Goal: Task Accomplishment & Management: Complete application form

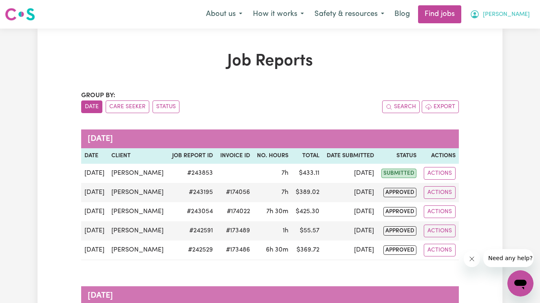
click at [520, 18] on span "[PERSON_NAME]" at bounding box center [506, 14] width 47 height 9
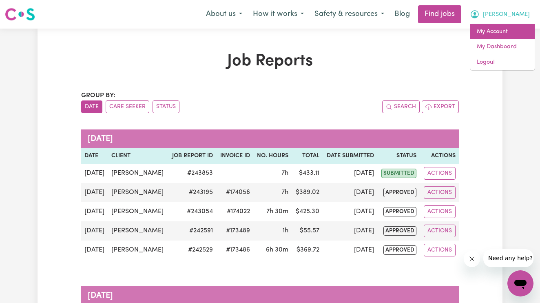
click at [513, 28] on link "My Account" at bounding box center [502, 31] width 64 height 15
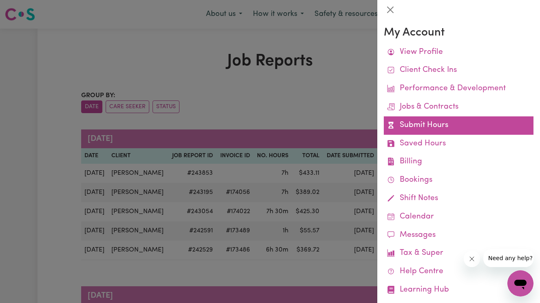
click at [460, 129] on link "Submit Hours" at bounding box center [459, 125] width 150 height 18
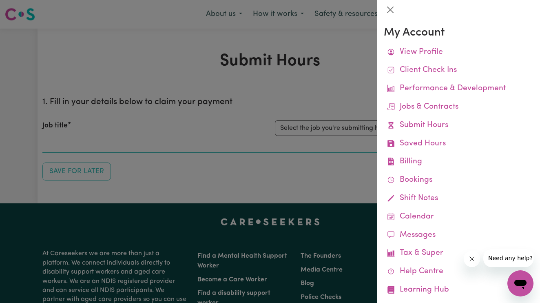
click at [199, 82] on div at bounding box center [270, 151] width 540 height 303
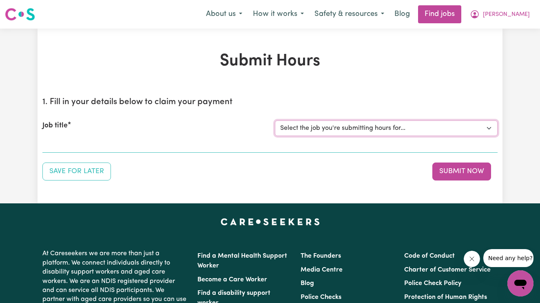
select select "14115"
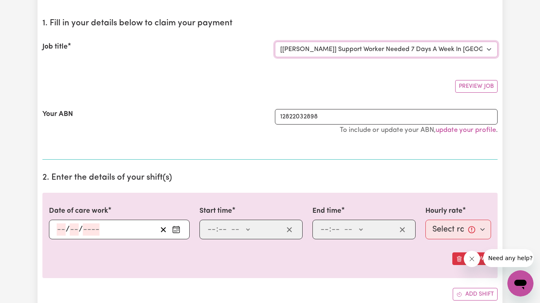
scroll to position [89, 0]
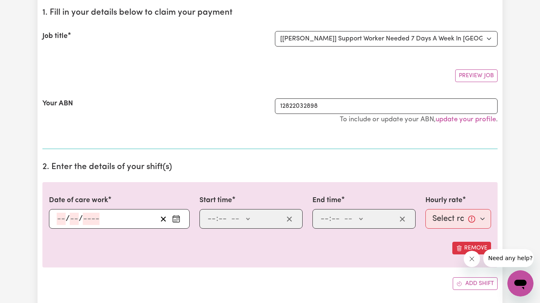
click at [59, 215] on input "number" at bounding box center [61, 218] width 9 height 12
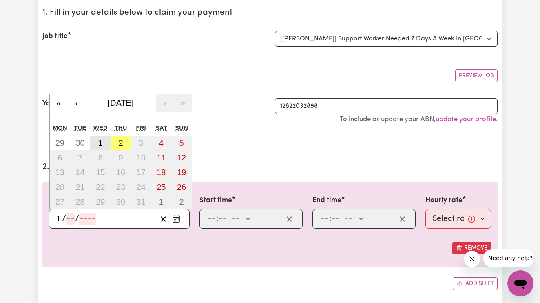
type input "1"
click at [96, 143] on button "1" at bounding box center [100, 142] width 20 height 15
type input "[DATE]"
type input "10"
type input "2025"
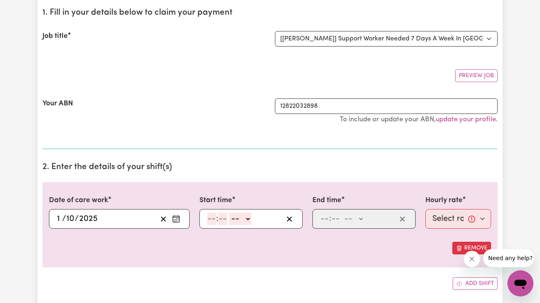
click at [211, 215] on input "number" at bounding box center [211, 218] width 9 height 12
type input "2"
type input "45"
select select "pm"
type input "14:45"
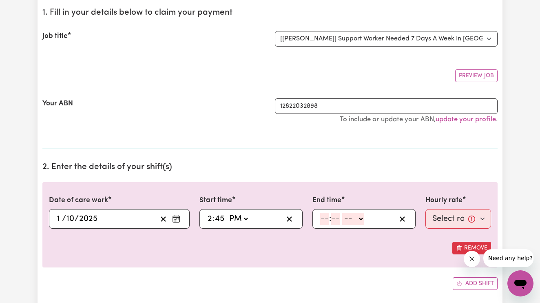
click at [323, 217] on input "number" at bounding box center [324, 218] width 9 height 12
type input "8"
type input "00"
click at [358, 213] on select "-- AM PM" at bounding box center [352, 218] width 22 height 12
select select "pm"
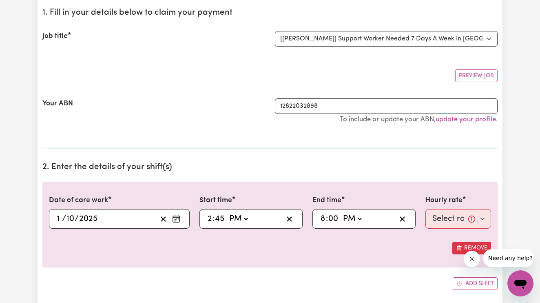
type input "20:00"
type input "0"
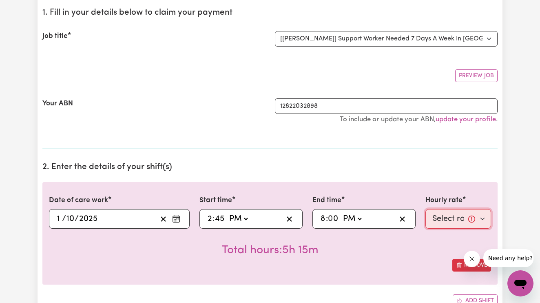
click at [434, 218] on select "Select rate... $66.07 (Weekday) $92.98 ([DATE]) $119.89 ([DATE]) $146.79 (Publi…" at bounding box center [458, 219] width 66 height 20
select select "66.07-Weekday"
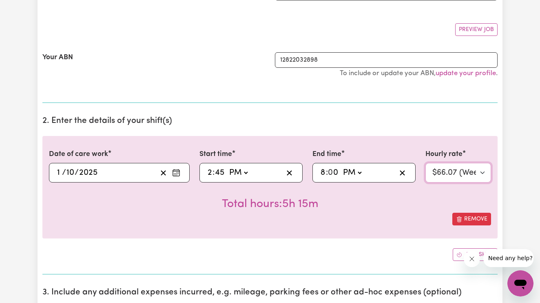
scroll to position [134, 0]
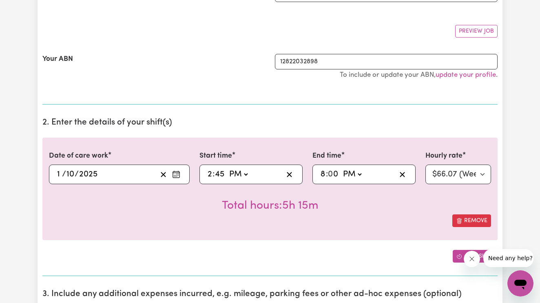
click at [457, 255] on icon "Add another shift" at bounding box center [459, 256] width 4 height 4
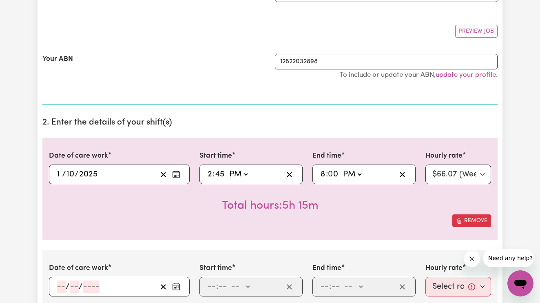
click at [62, 285] on input "number" at bounding box center [61, 286] width 9 height 12
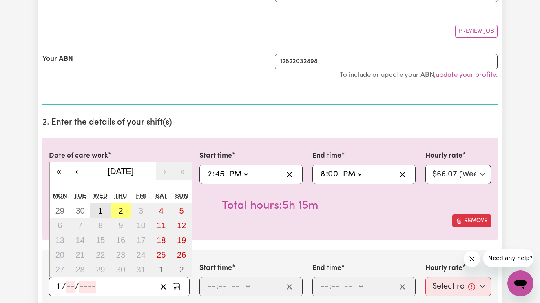
type input "1"
click at [102, 211] on abbr "1" at bounding box center [100, 210] width 4 height 9
type input "[DATE]"
type input "10"
type input "2025"
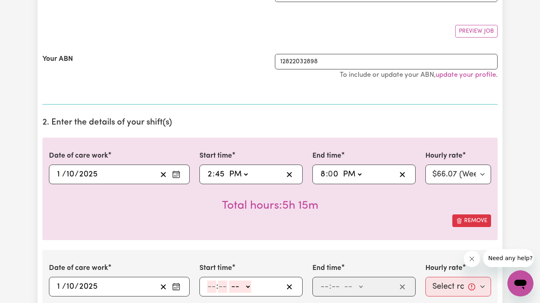
click at [213, 285] on input "number" at bounding box center [211, 286] width 9 height 12
type input "8"
type input "00"
select select "pm"
type input "20:00"
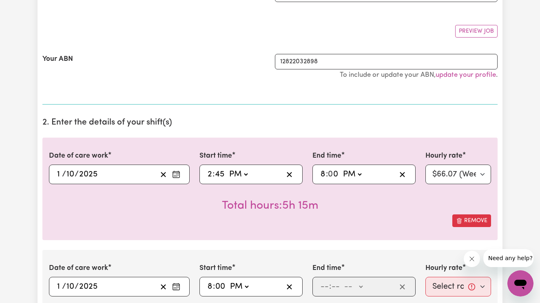
type input "0"
click at [324, 287] on input "number" at bounding box center [324, 286] width 9 height 12
type input "9"
type input "30"
click at [351, 288] on select "-- AM PM" at bounding box center [351, 286] width 22 height 12
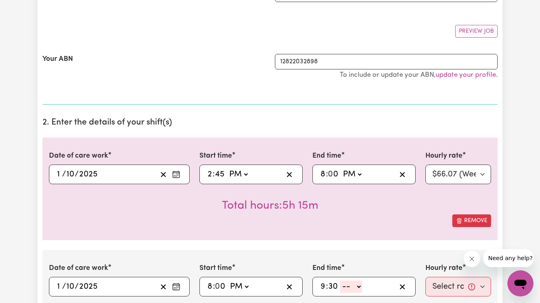
select select "pm"
type input "21:30"
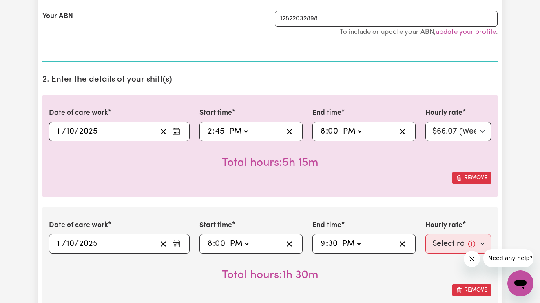
scroll to position [188, 0]
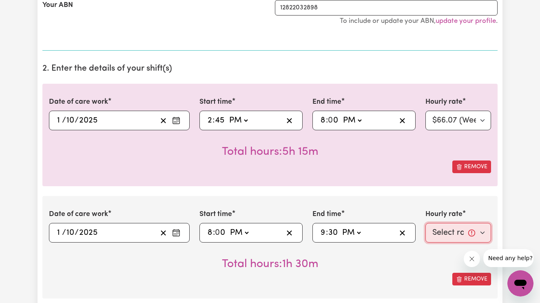
click at [451, 227] on select "Select rate... $66.07 (Weekday) $92.98 ([DATE]) $119.89 ([DATE]) $146.79 (Publi…" at bounding box center [458, 233] width 66 height 20
select select "72.8-EveningCare"
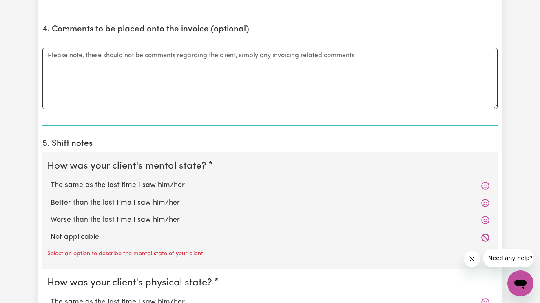
scroll to position [591, 0]
click at [185, 183] on label "The same as the last time I saw him/her" at bounding box center [270, 184] width 439 height 11
click at [51, 179] on input "The same as the last time I saw him/her" at bounding box center [50, 179] width 0 height 0
radio input "true"
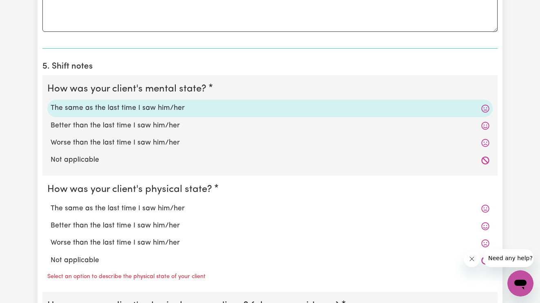
click at [170, 203] on label "The same as the last time I saw him/her" at bounding box center [270, 208] width 439 height 11
click at [51, 203] on input "The same as the last time I saw him/her" at bounding box center [50, 203] width 0 height 0
radio input "true"
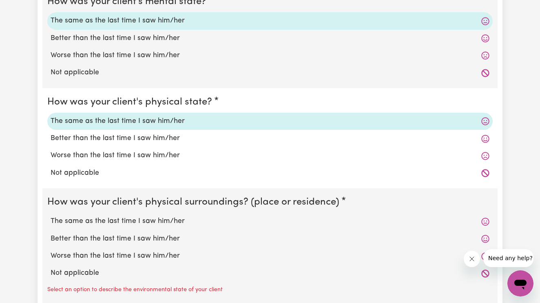
scroll to position [756, 0]
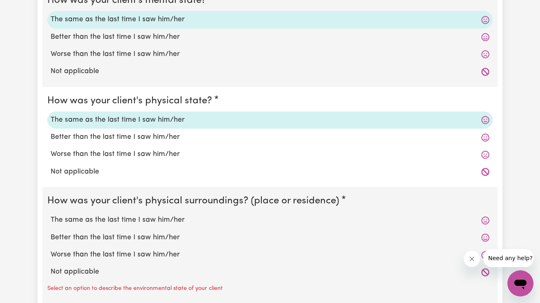
click at [159, 214] on label "The same as the last time I saw him/her" at bounding box center [270, 219] width 439 height 11
click at [51, 214] on input "The same as the last time I saw him/her" at bounding box center [50, 214] width 0 height 0
radio input "true"
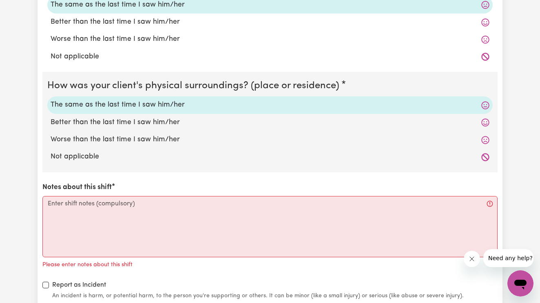
scroll to position [873, 0]
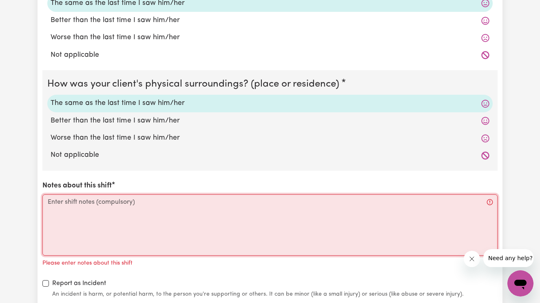
click at [159, 212] on textarea "Notes about this shift" at bounding box center [269, 224] width 455 height 61
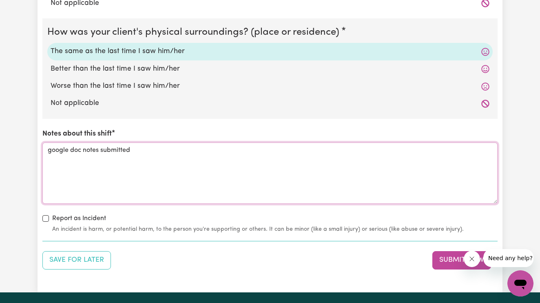
scroll to position [928, 0]
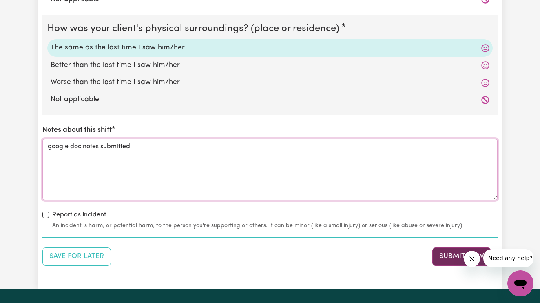
type textarea "google doc notes submitted"
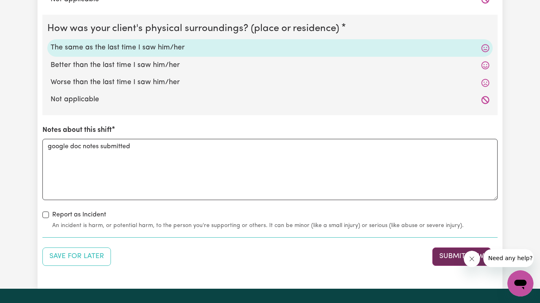
click at [446, 248] on button "Submit Now" at bounding box center [461, 256] width 59 height 18
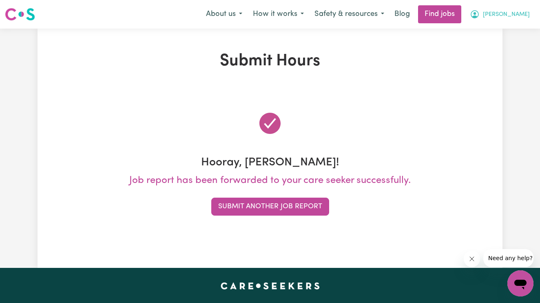
scroll to position [0, 0]
click at [479, 11] on icon "My Account" at bounding box center [475, 14] width 8 height 8
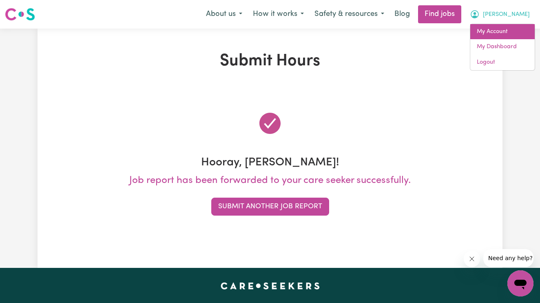
click at [501, 28] on link "My Account" at bounding box center [502, 31] width 64 height 15
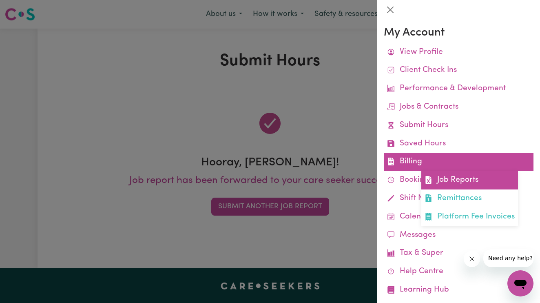
click at [440, 178] on link "Job Reports" at bounding box center [469, 180] width 97 height 18
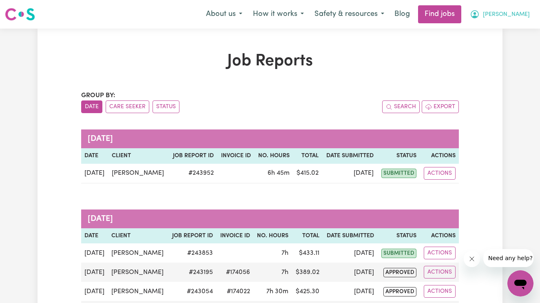
click at [476, 13] on icon "My Account" at bounding box center [474, 13] width 2 height 3
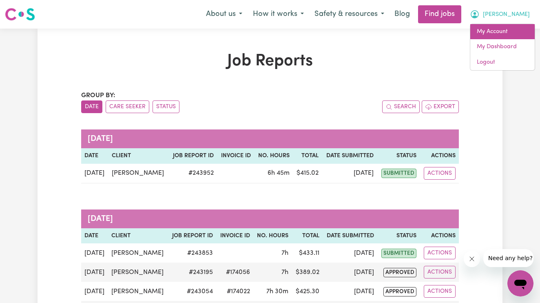
click at [506, 27] on link "My Account" at bounding box center [502, 31] width 64 height 15
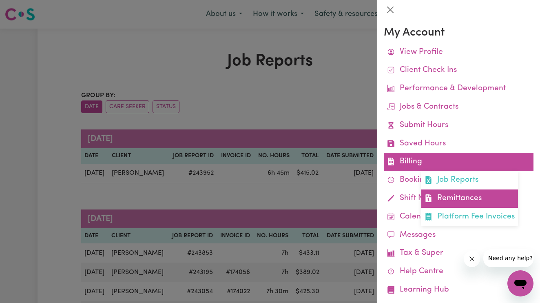
click at [443, 192] on link "Remittances" at bounding box center [469, 198] width 97 height 18
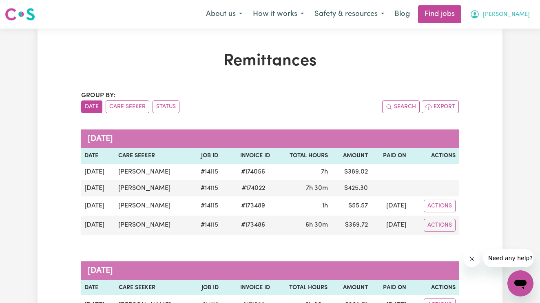
click at [519, 13] on span "[PERSON_NAME]" at bounding box center [506, 14] width 47 height 9
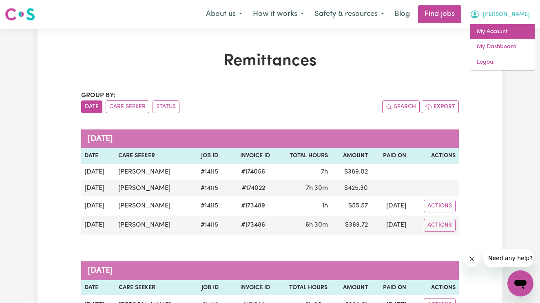
click at [505, 28] on link "My Account" at bounding box center [502, 31] width 64 height 15
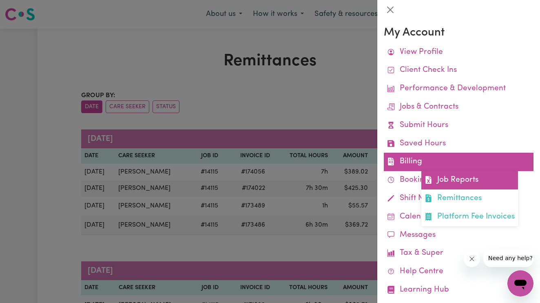
click at [442, 183] on link "Job Reports" at bounding box center [469, 180] width 97 height 18
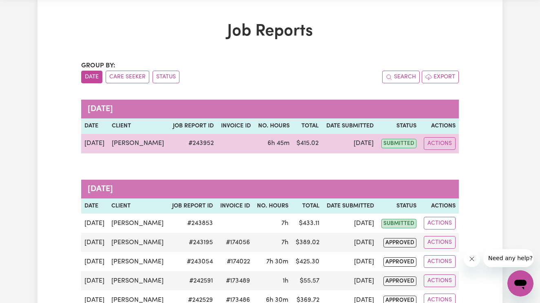
scroll to position [31, 0]
